Goal: Information Seeking & Learning: Learn about a topic

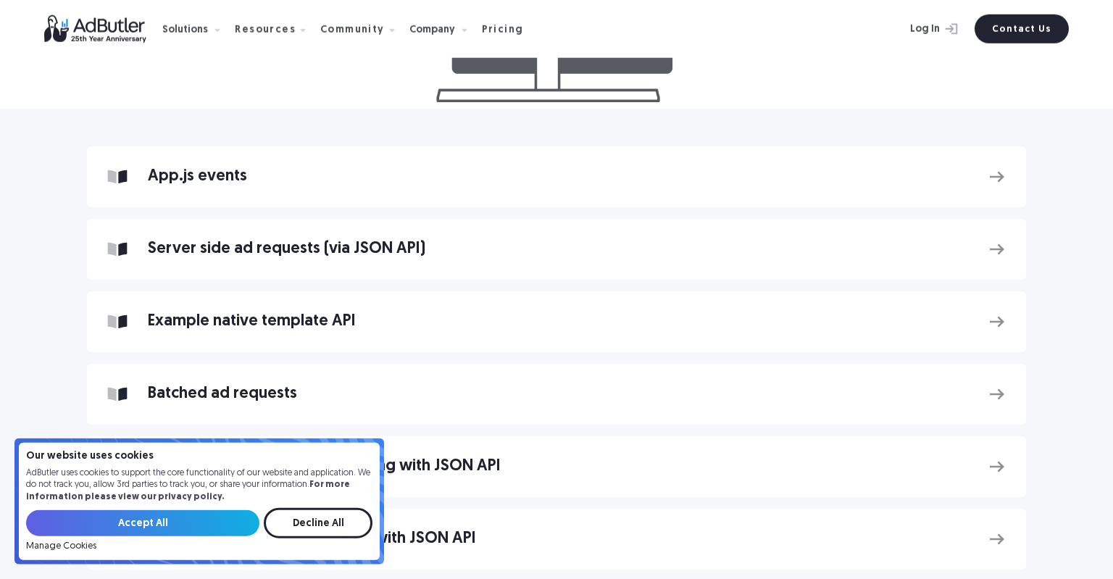
scroll to position [536, 0]
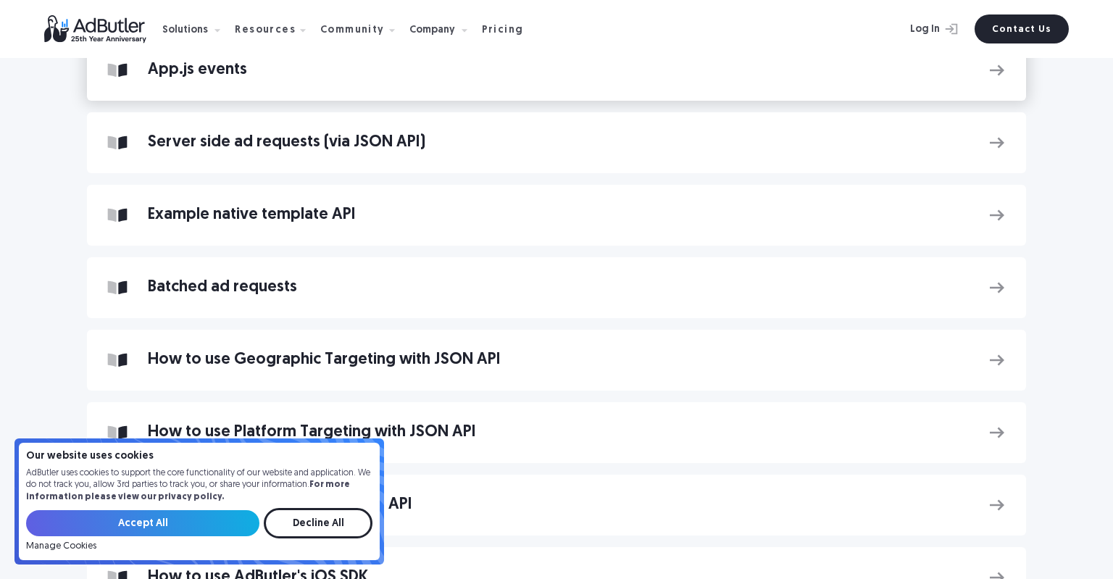
click at [356, 95] on link "App.js events" at bounding box center [556, 70] width 939 height 61
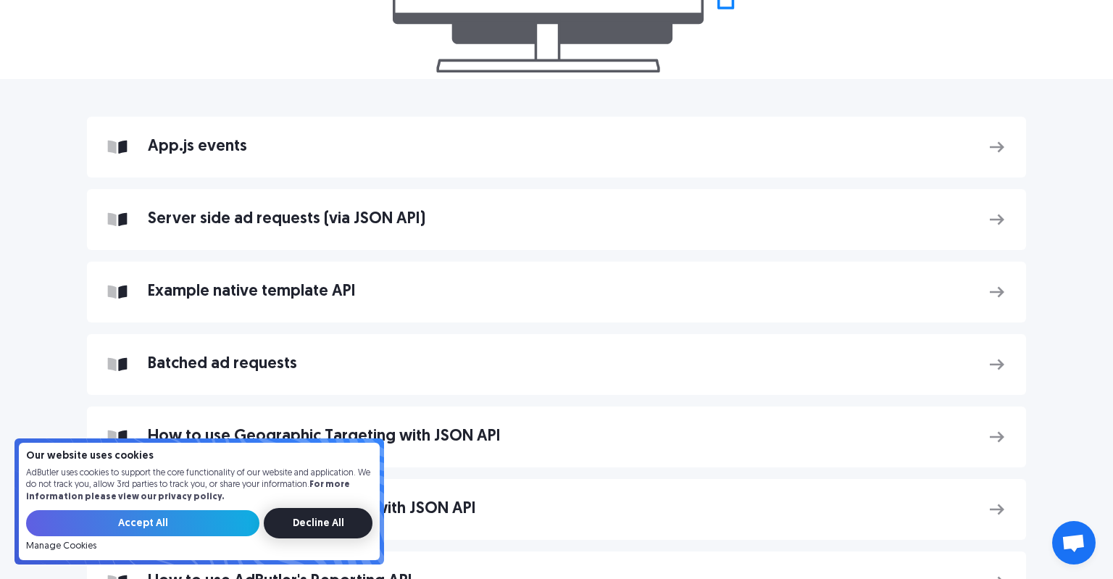
click at [304, 520] on input "Decline All" at bounding box center [318, 523] width 109 height 30
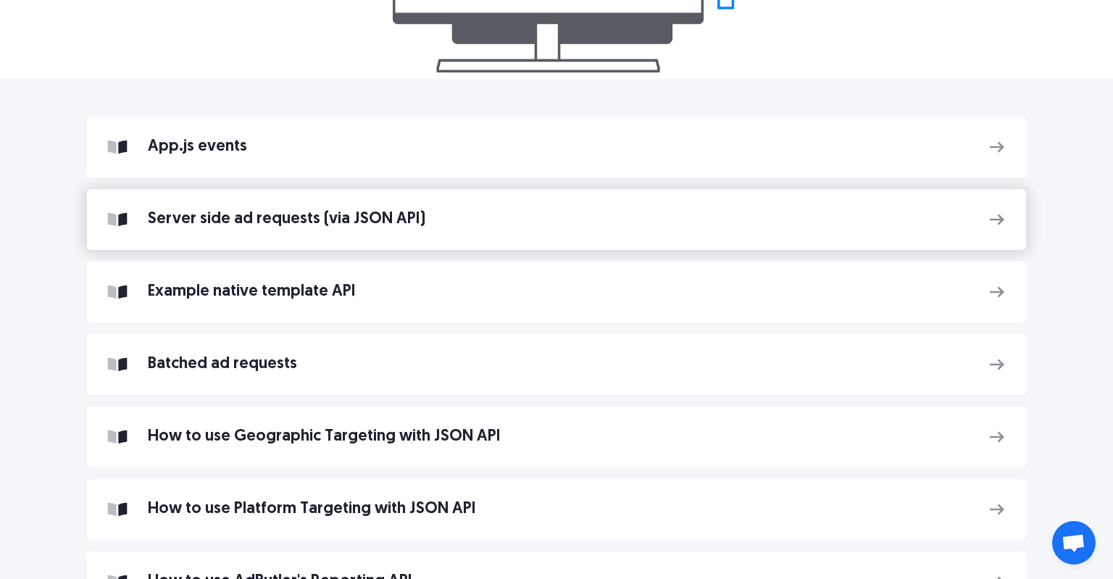
click at [327, 242] on link "Server side ad requests (via JSON API)" at bounding box center [556, 219] width 939 height 61
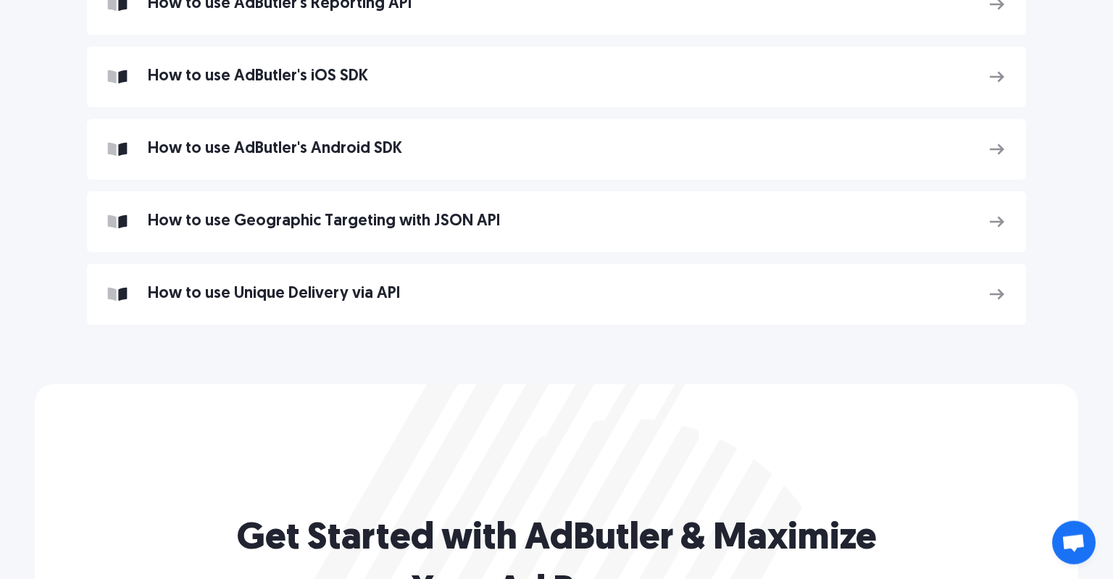
scroll to position [994, 0]
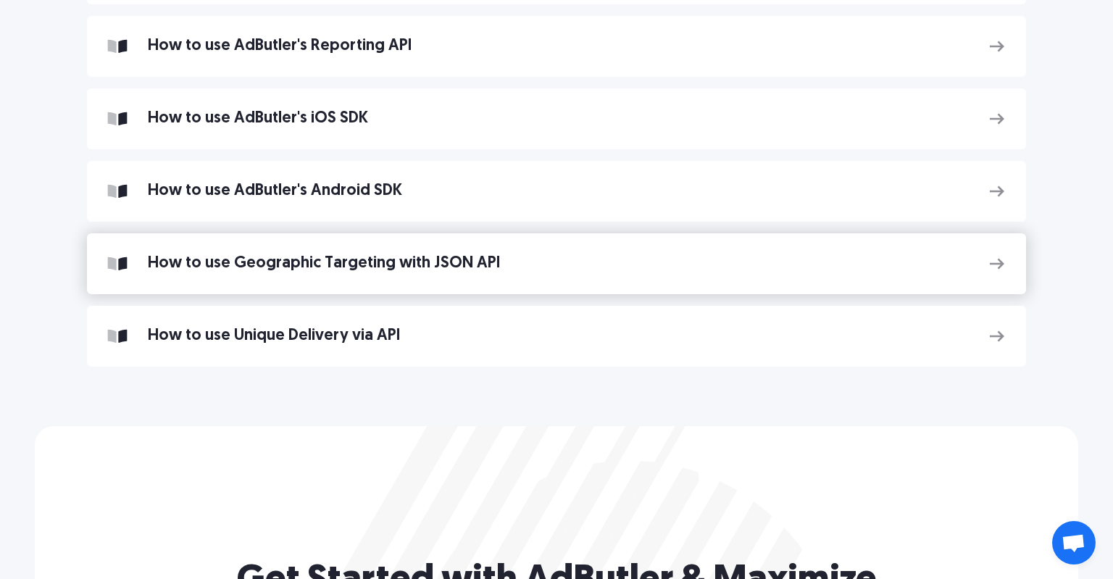
click at [571, 248] on link "How to use Geographic Targeting with JSON API" at bounding box center [556, 263] width 939 height 61
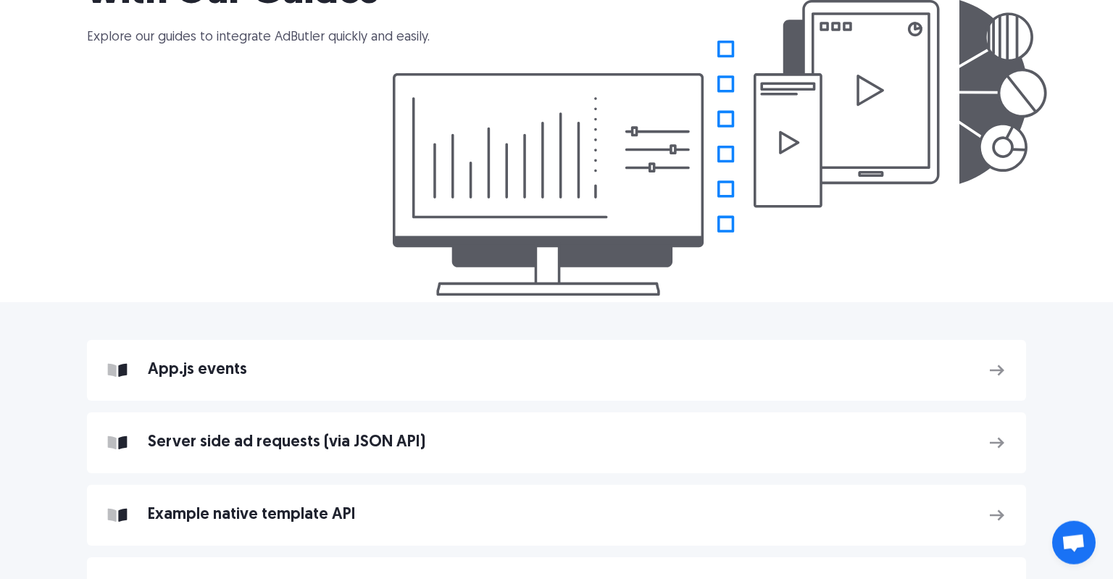
scroll to position [0, 0]
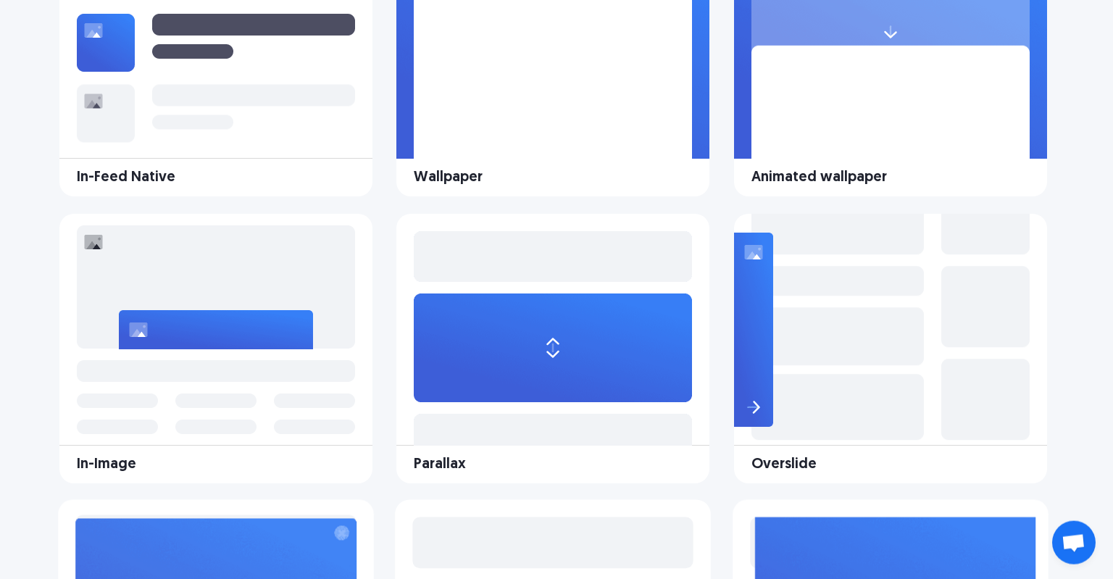
scroll to position [536, 0]
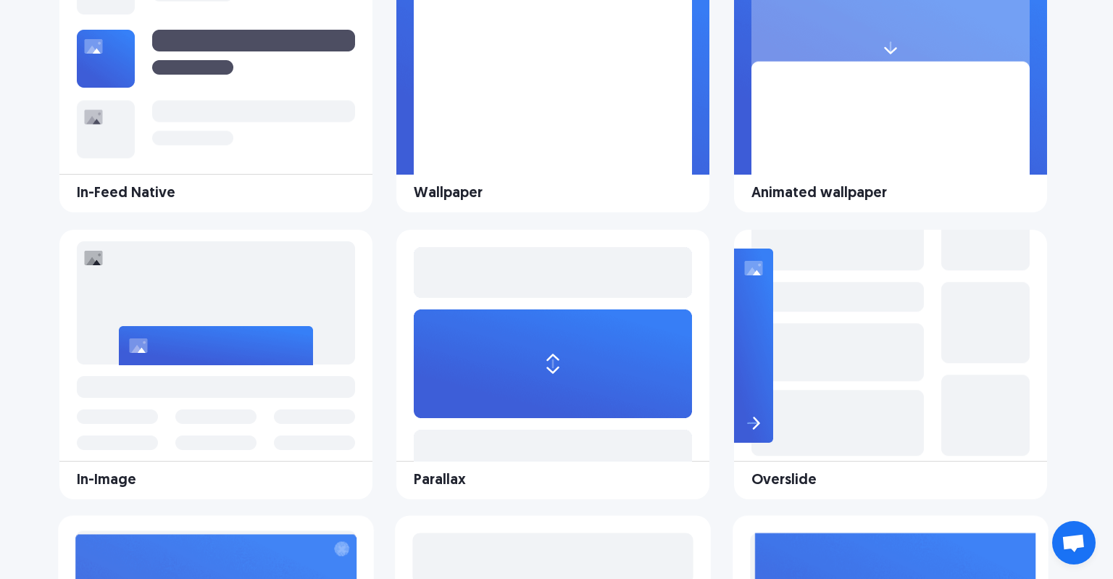
click at [213, 136] on image at bounding box center [216, 130] width 278 height 58
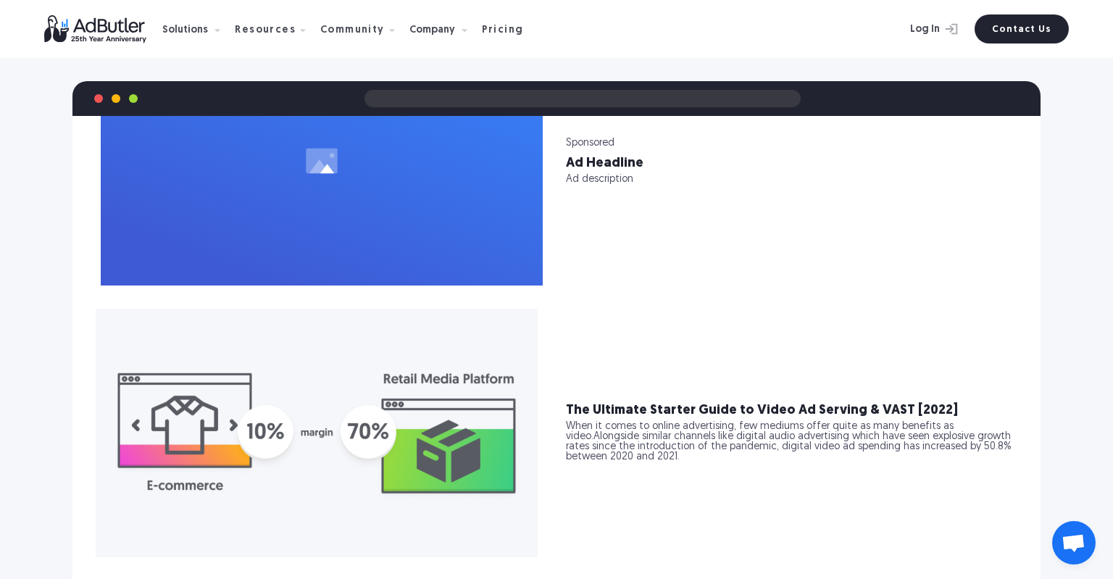
scroll to position [421, 0]
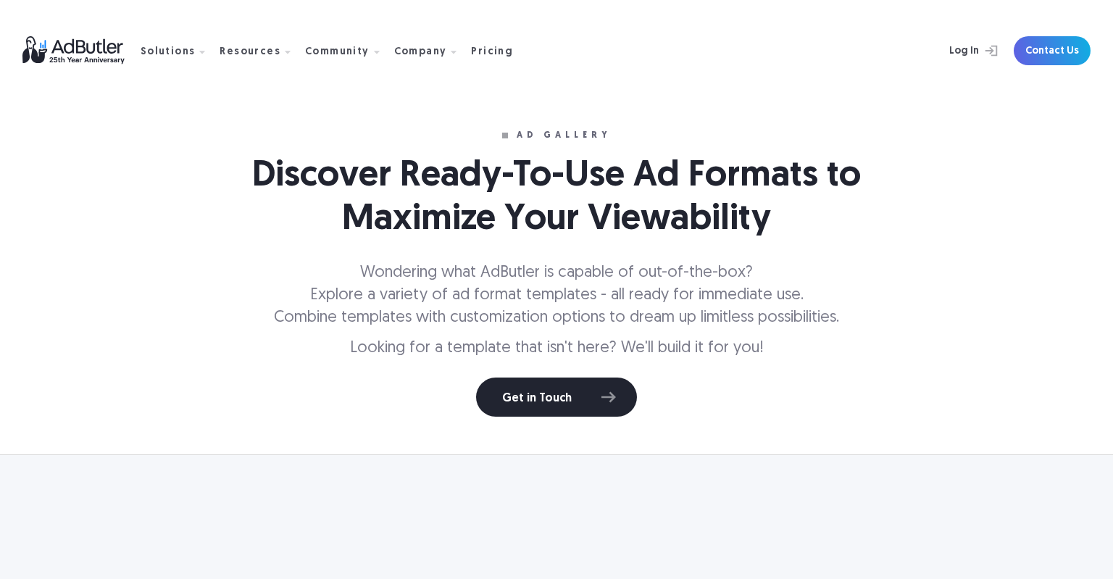
scroll to position [536, 0]
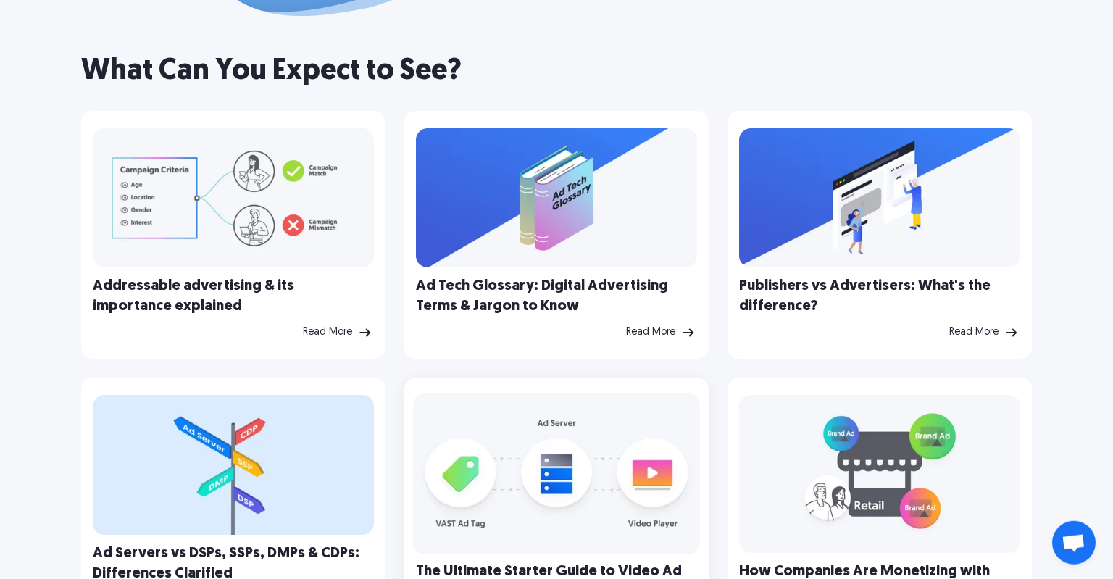
scroll to position [829, 0]
